Goal: Task Accomplishment & Management: Manage account settings

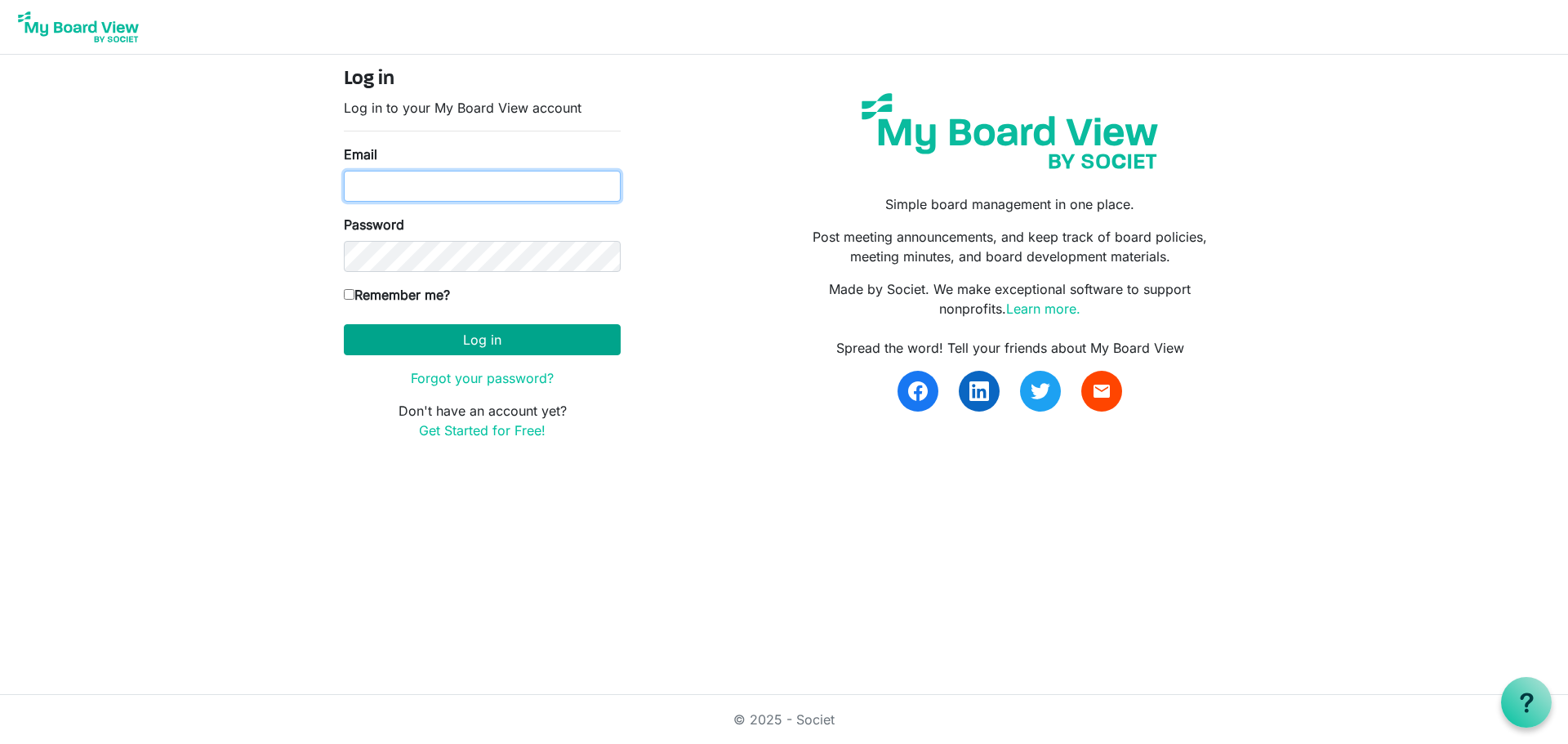
type input "janelle@recoveryresourcescolorado.org"
click at [433, 336] on button "Log in" at bounding box center [482, 340] width 277 height 31
type input "janelle@recoveryresourcescolorado.org"
click at [467, 332] on button "Log in" at bounding box center [482, 340] width 277 height 31
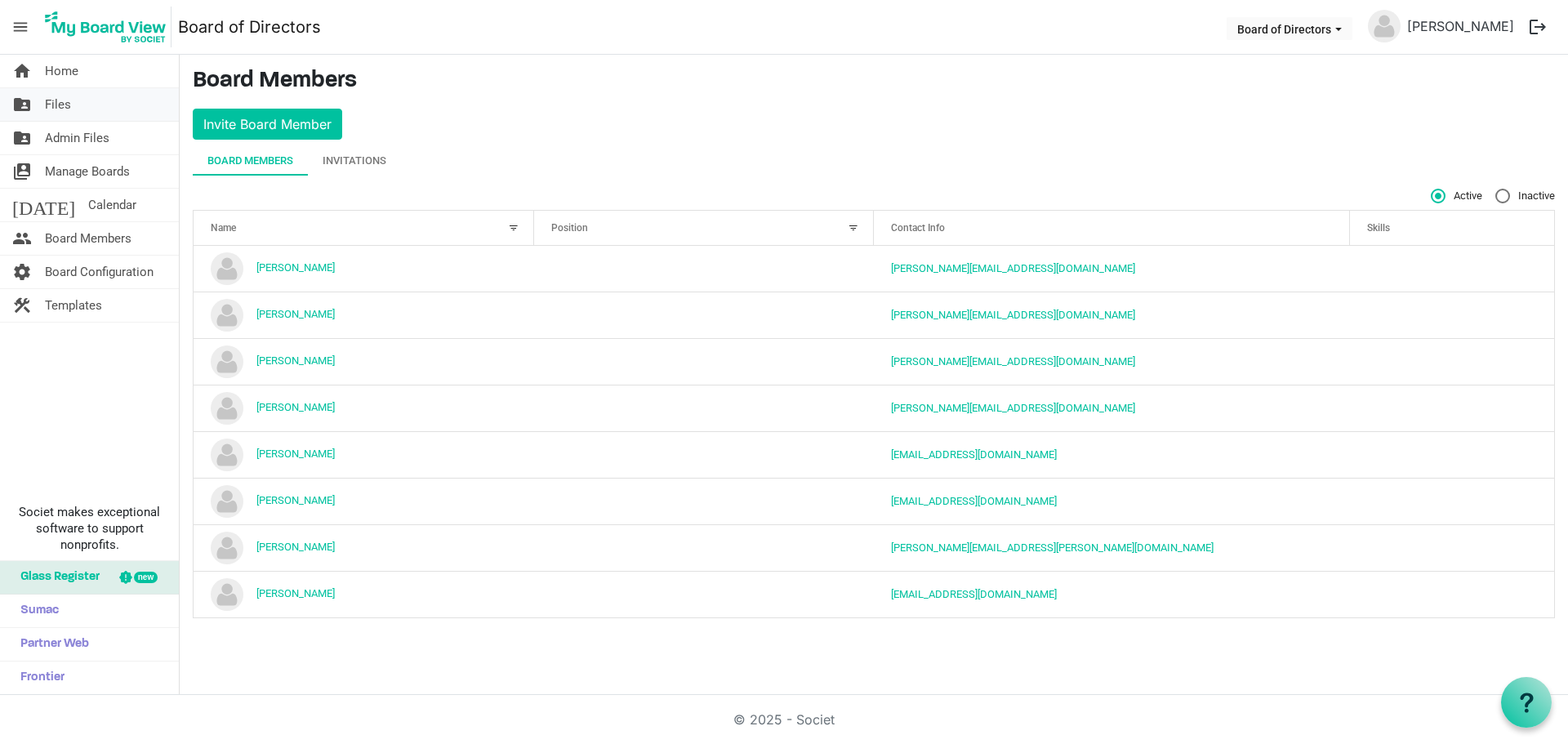
click at [63, 104] on span "Files" at bounding box center [57, 105] width 26 height 33
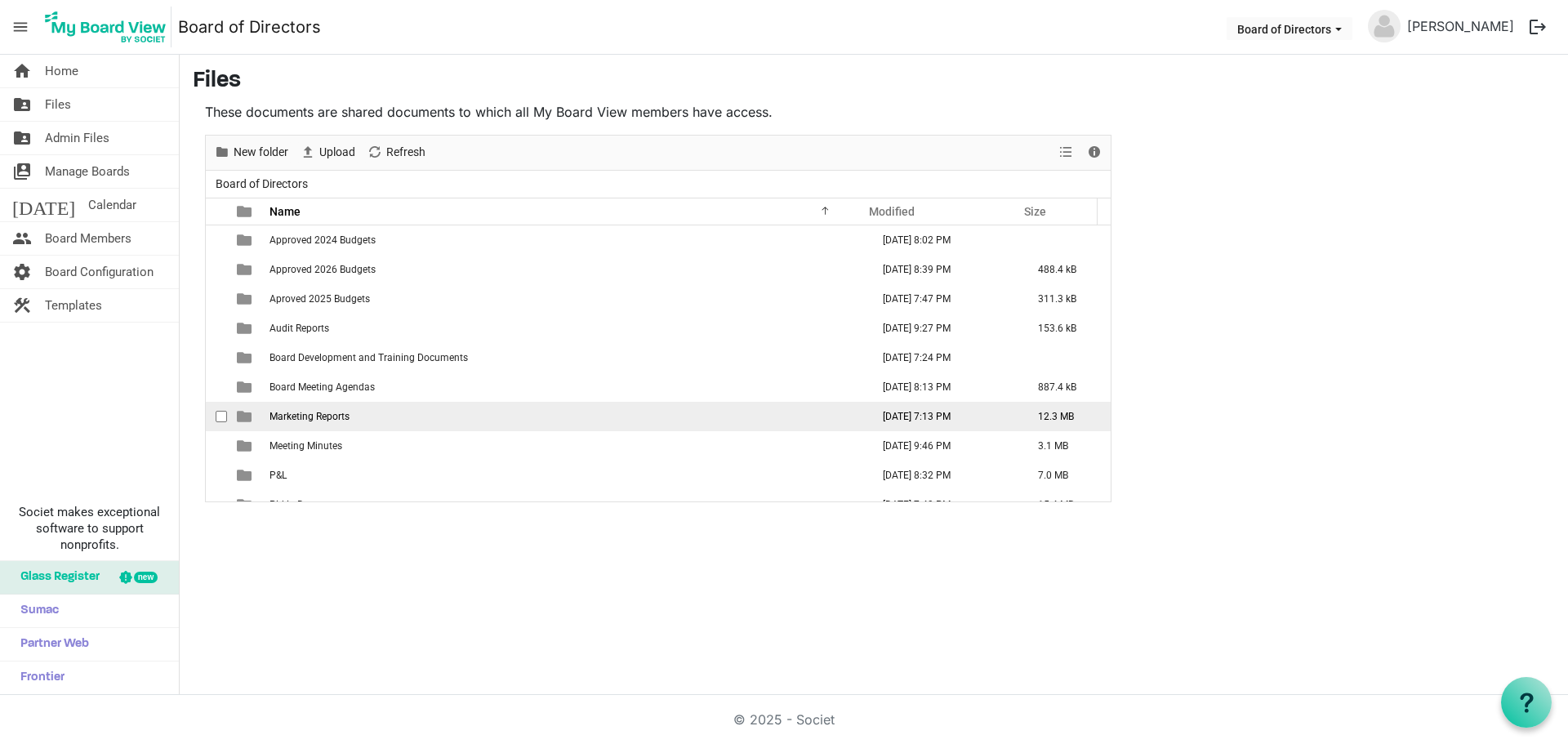
click at [305, 417] on span "Marketing Reports" at bounding box center [309, 416] width 80 height 11
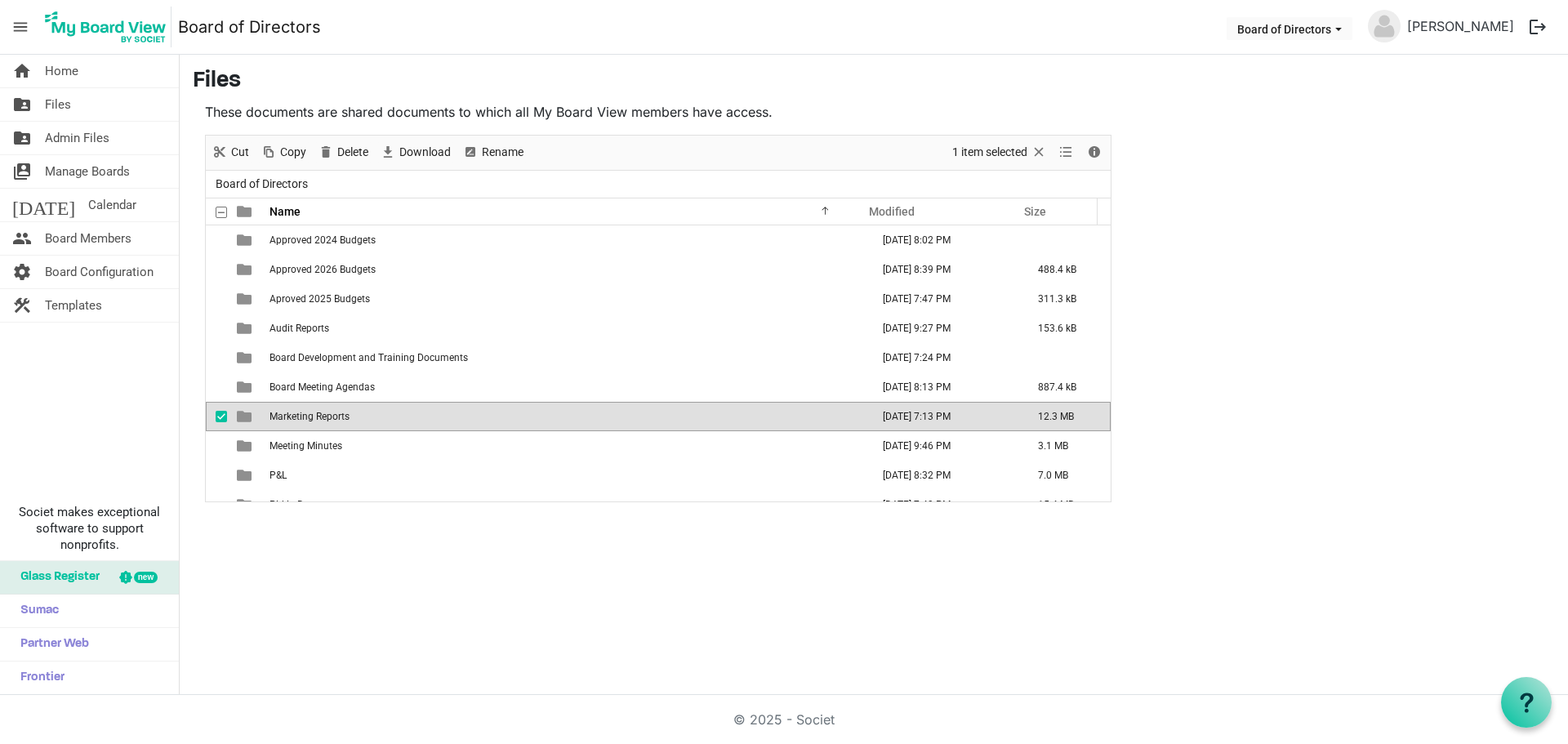
click at [305, 417] on span "Marketing Reports" at bounding box center [309, 416] width 80 height 11
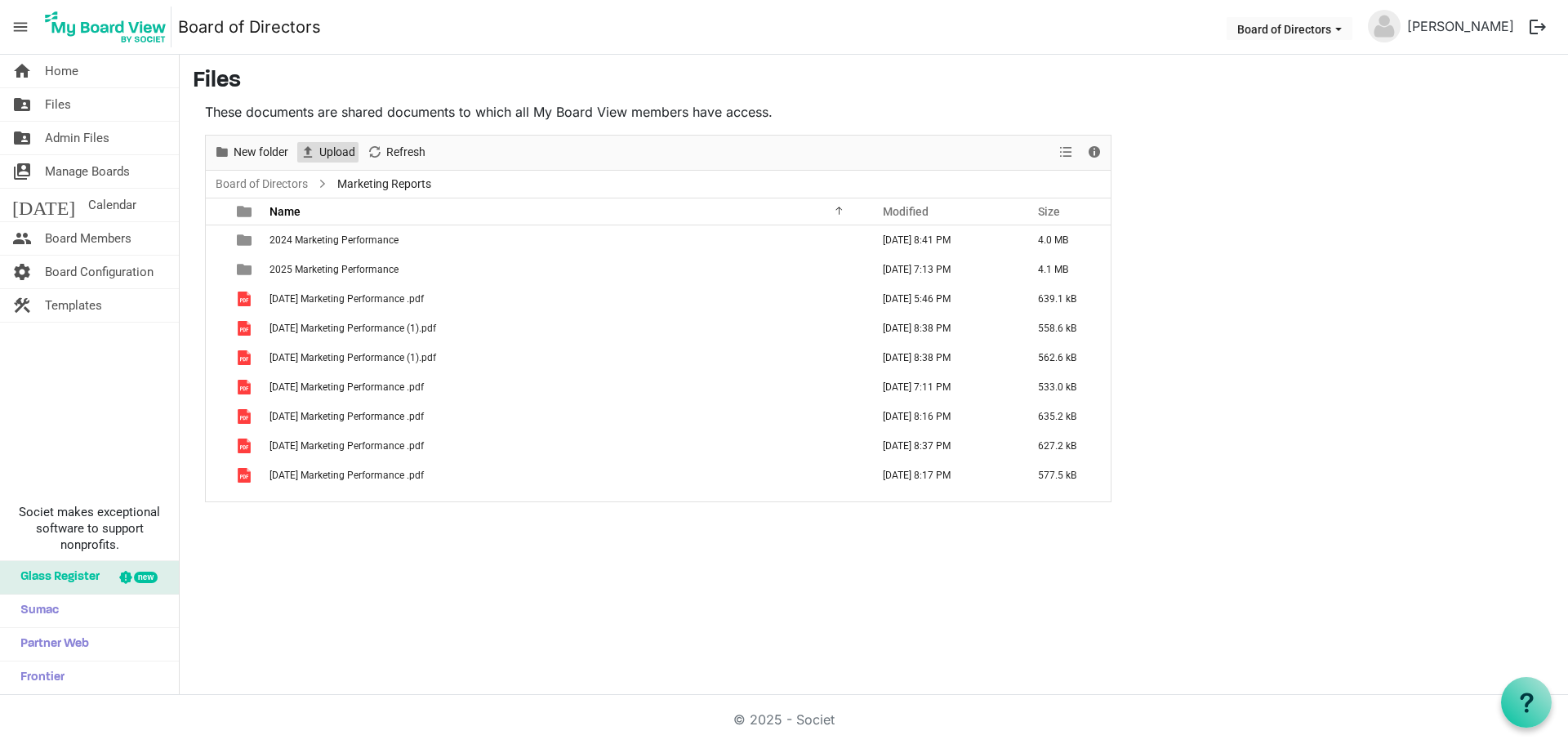
click at [328, 150] on span "Upload" at bounding box center [337, 153] width 39 height 21
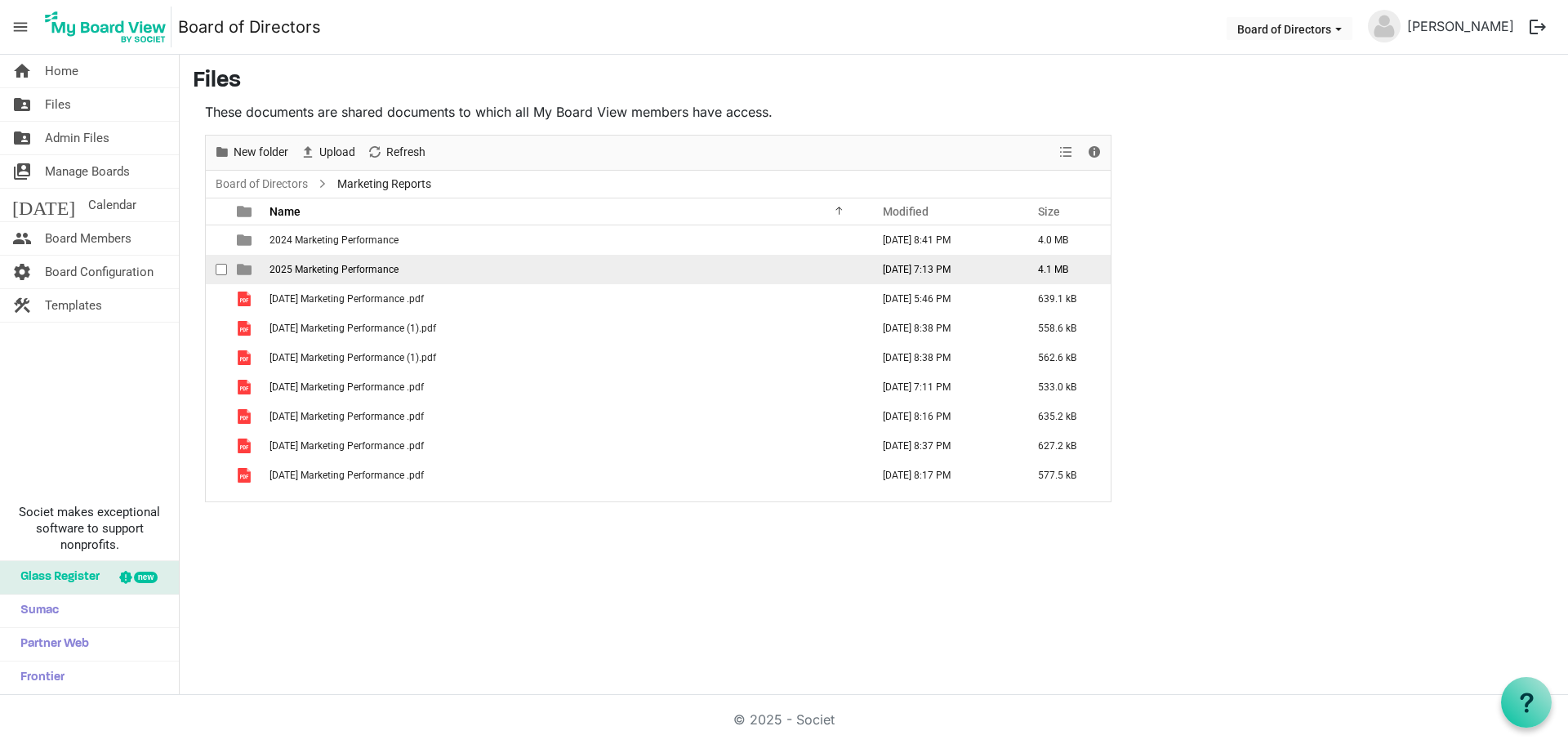
drag, startPoint x: 317, startPoint y: 302, endPoint x: 312, endPoint y: 276, distance: 26.5
click at [313, 293] on span "[DATE] Marketing Performance .pdf" at bounding box center [347, 299] width 154 height 11
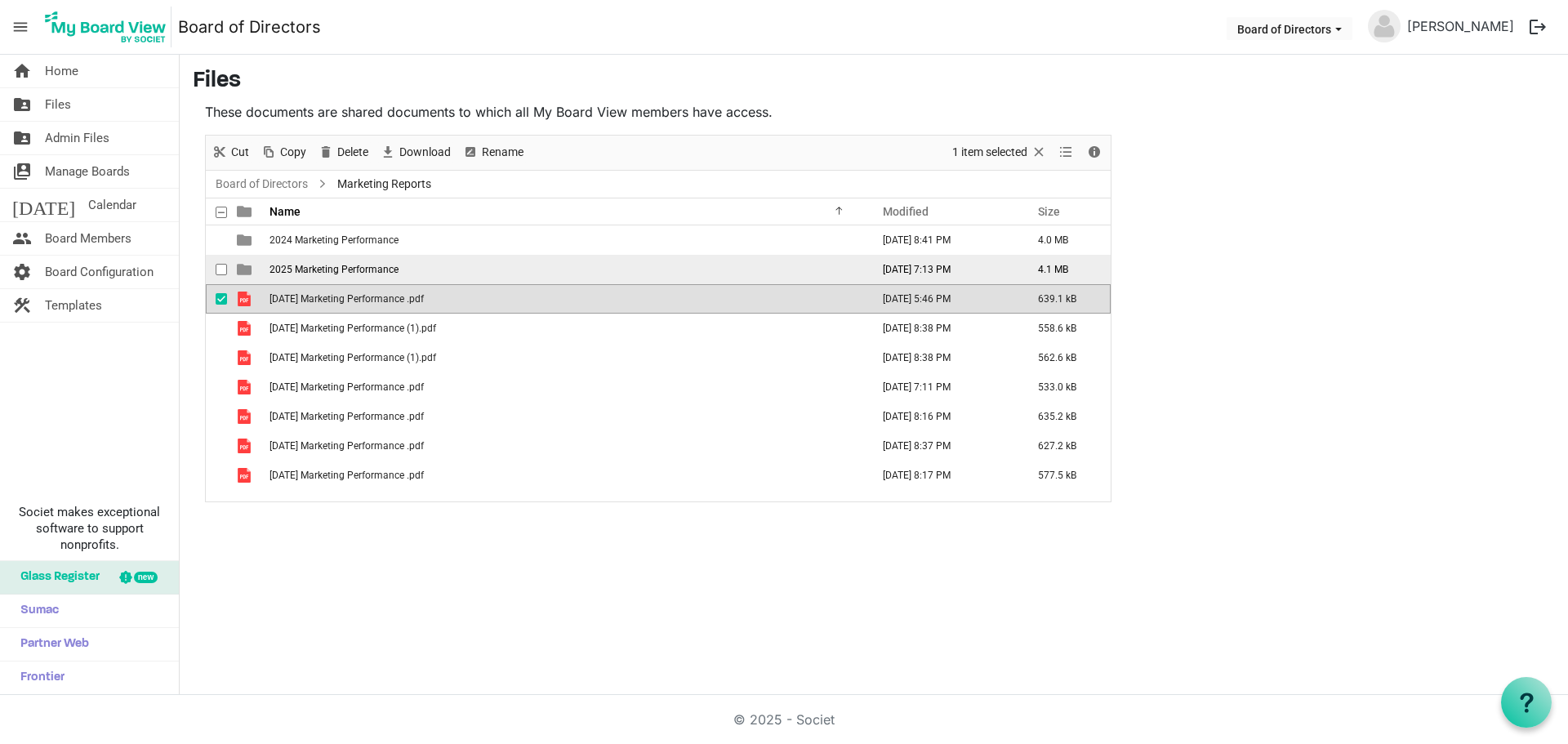
click at [311, 270] on span "2025 Marketing Performance" at bounding box center [334, 269] width 129 height 11
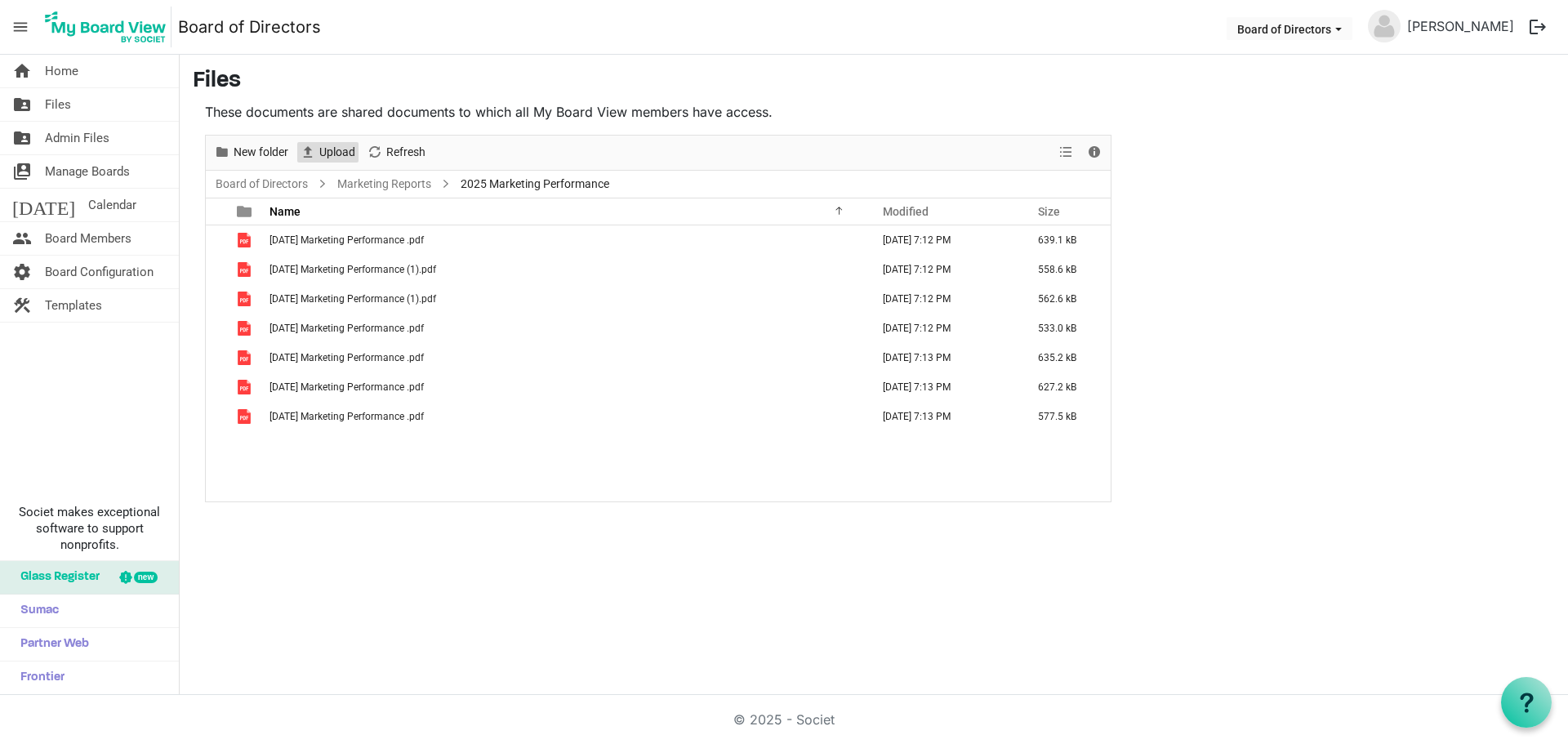
click at [340, 150] on span "Upload" at bounding box center [337, 153] width 39 height 21
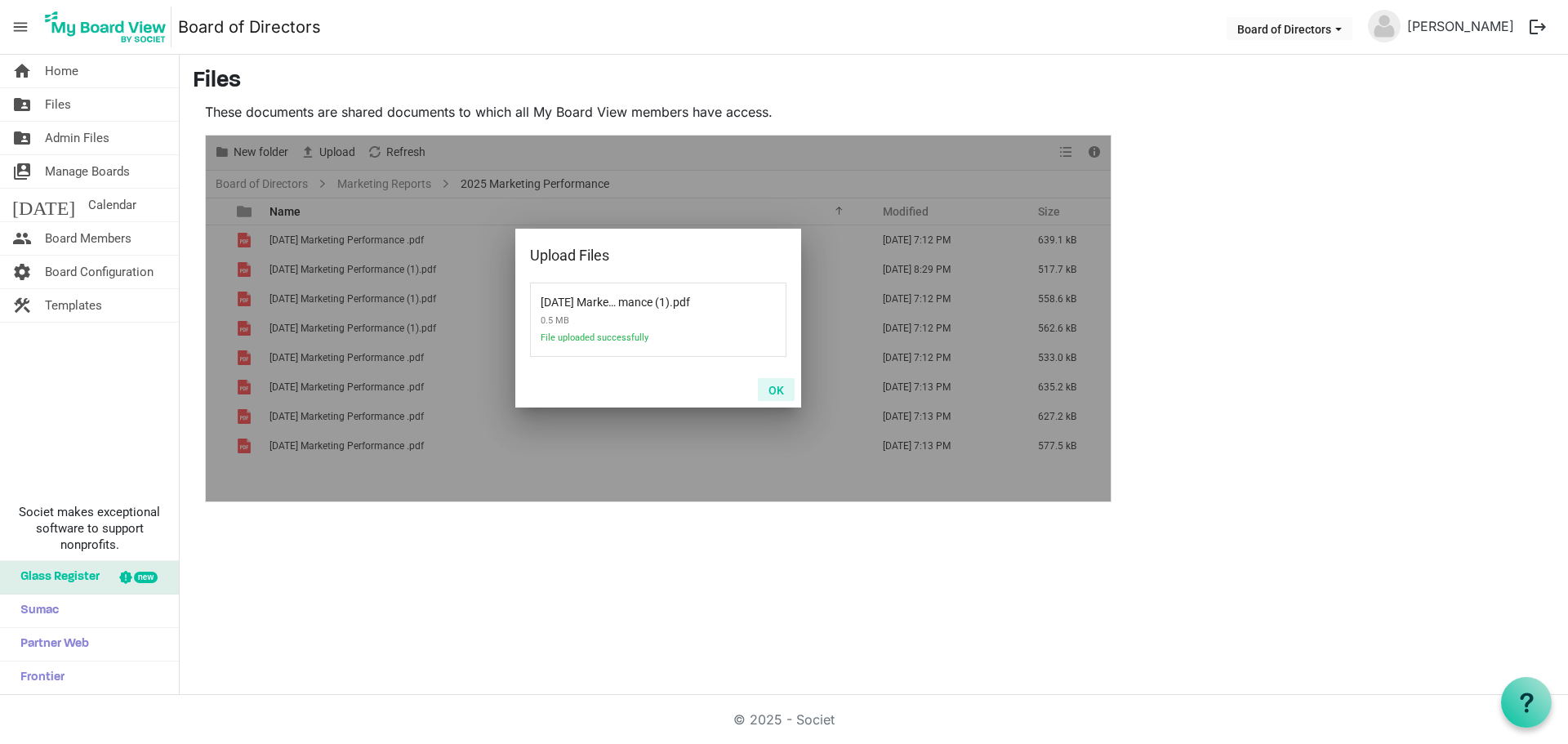
click at [764, 394] on button "OK" at bounding box center [775, 390] width 37 height 23
